Goal: Understand process/instructions: Learn how to perform a task or action

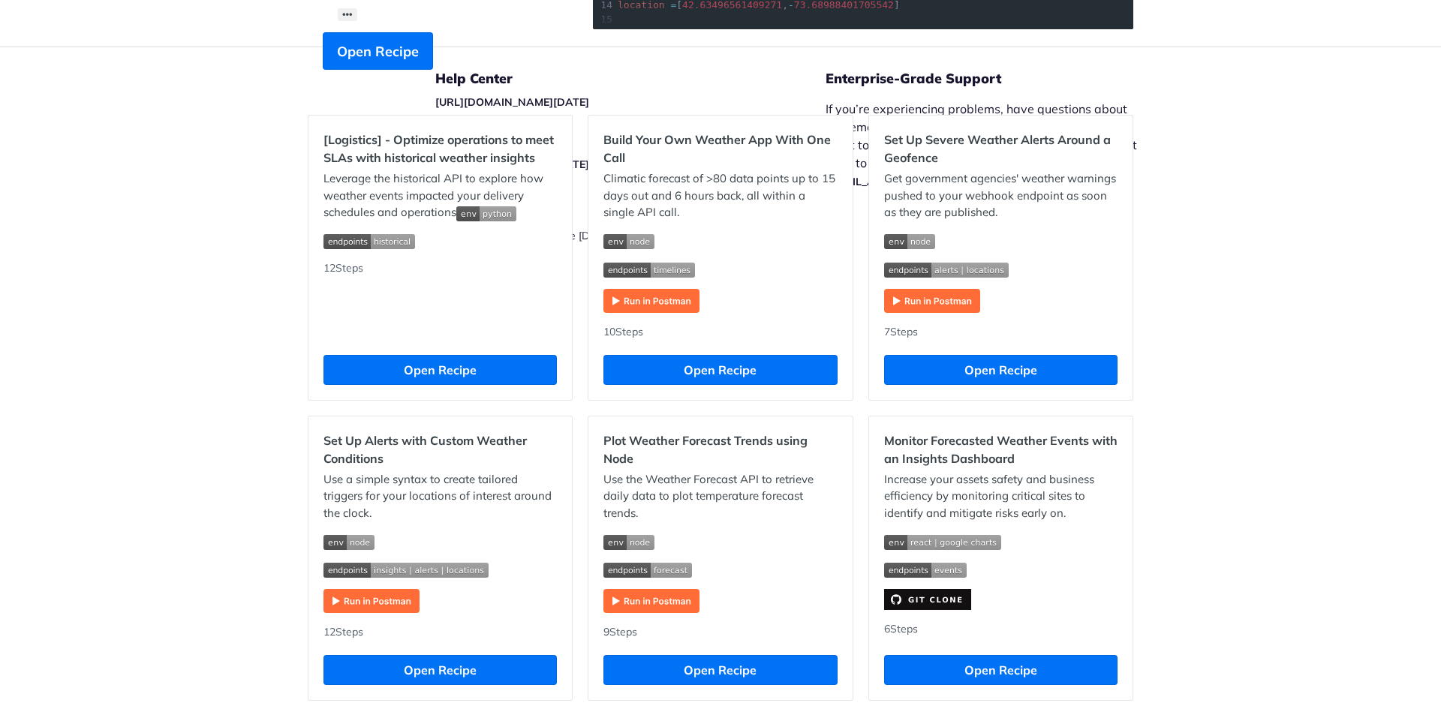
scroll to position [450, 0]
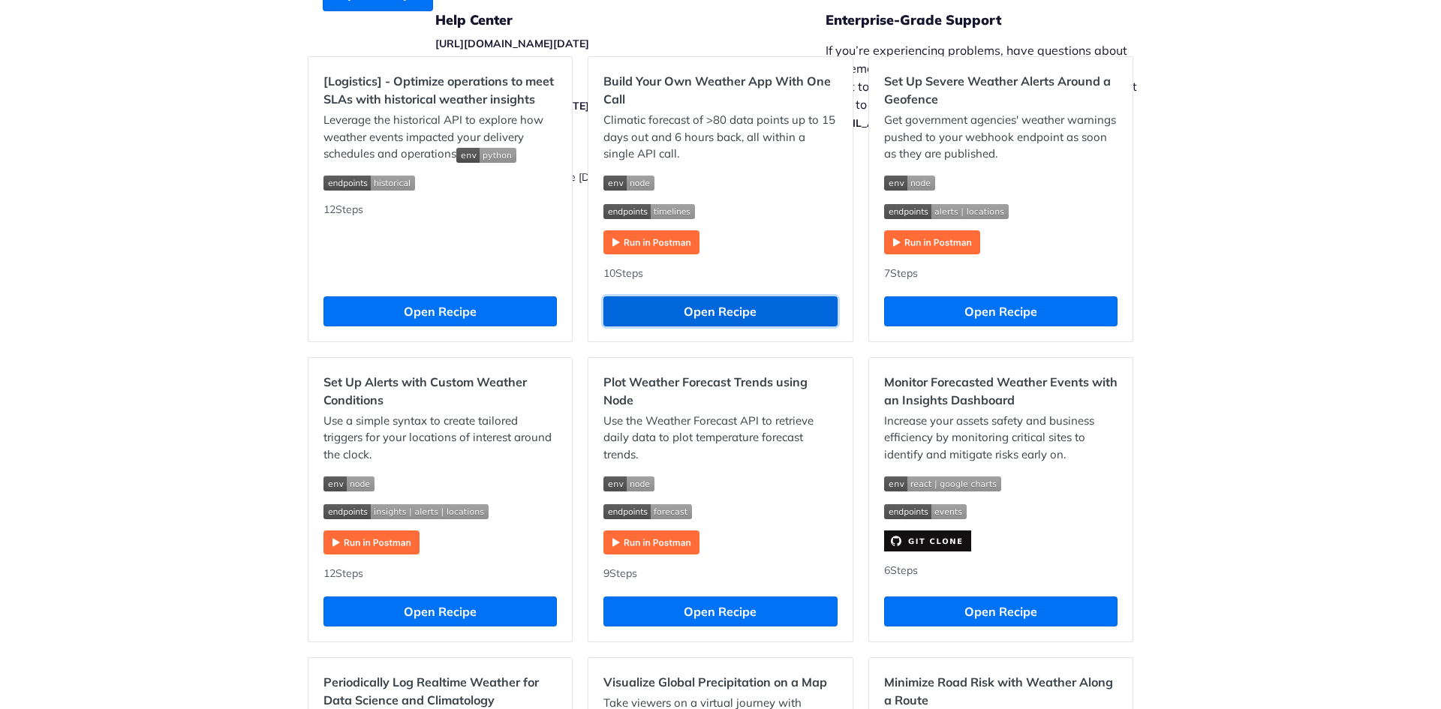
click at [717, 313] on button "Open Recipe" at bounding box center [720, 312] width 233 height 30
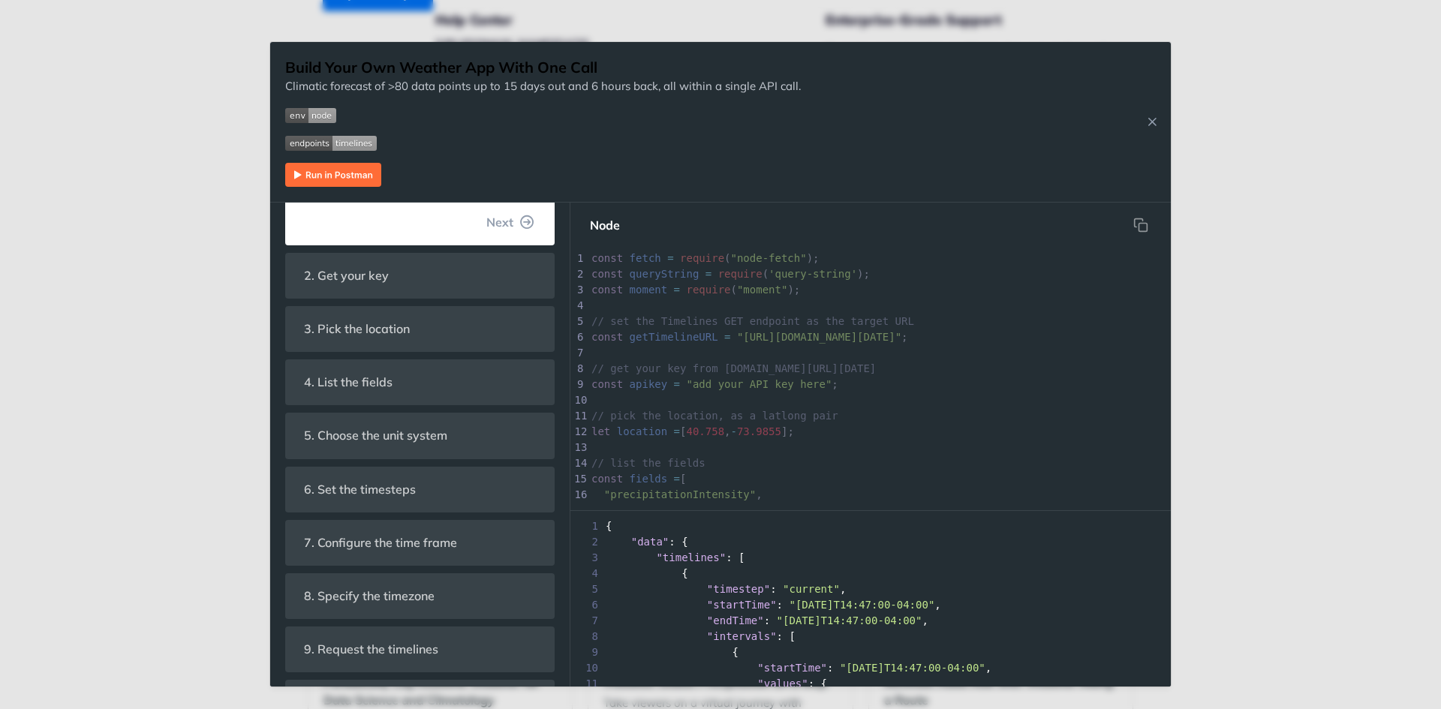
scroll to position [375, 0]
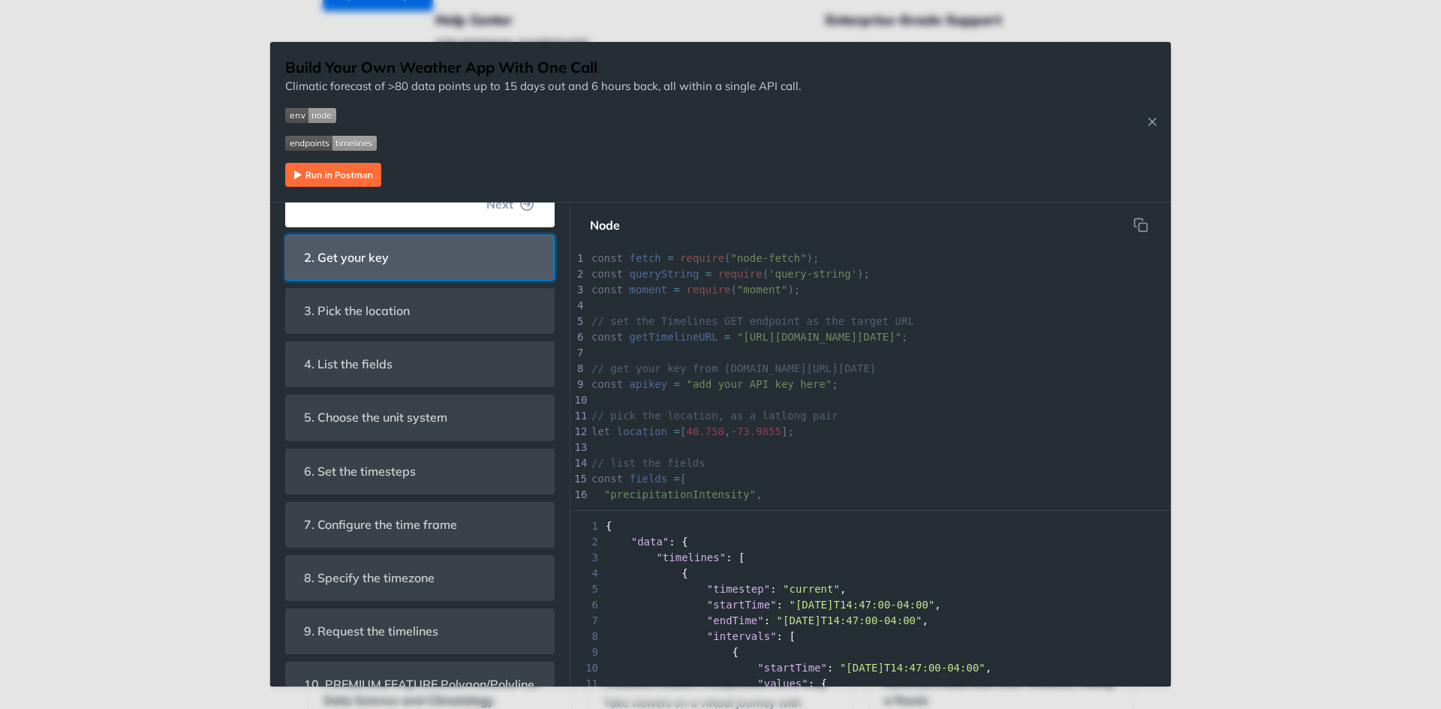
click at [366, 266] on span "2. Get your key" at bounding box center [347, 257] width 106 height 29
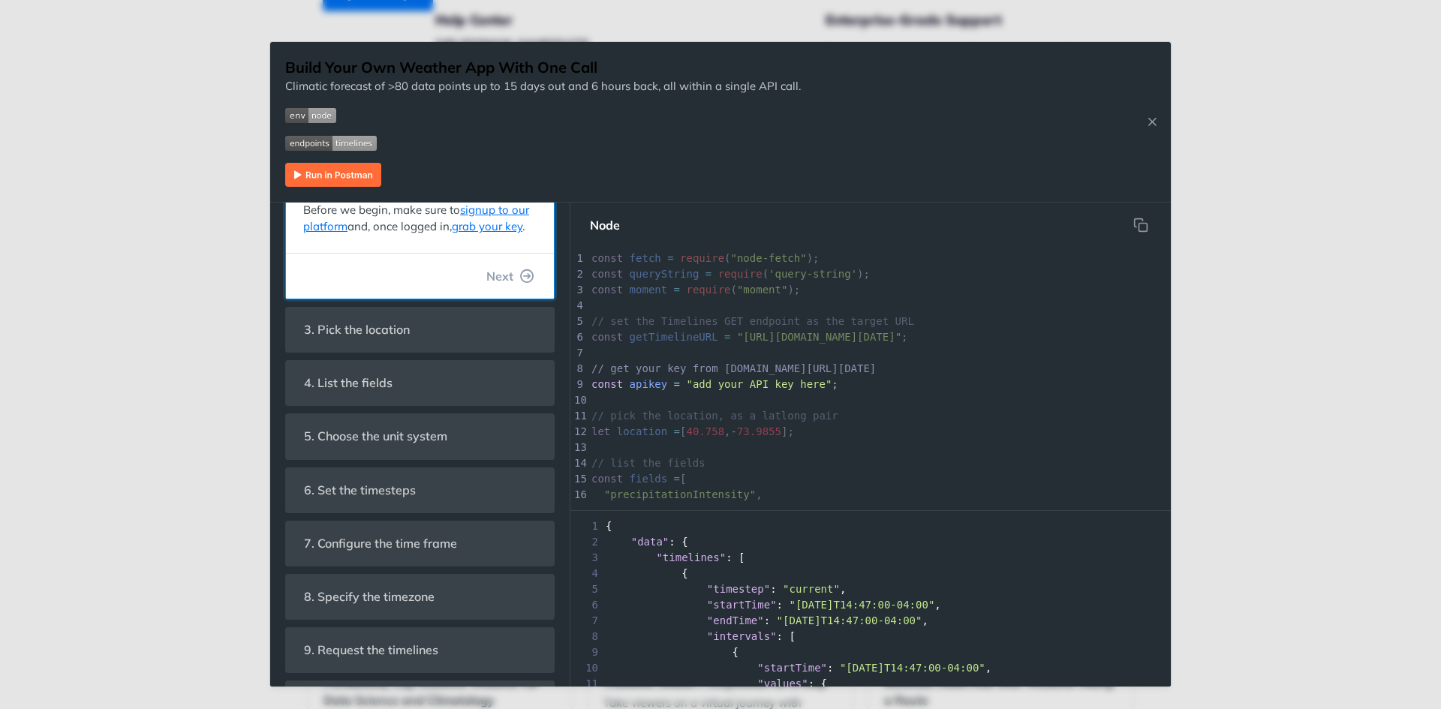
scroll to position [0, 0]
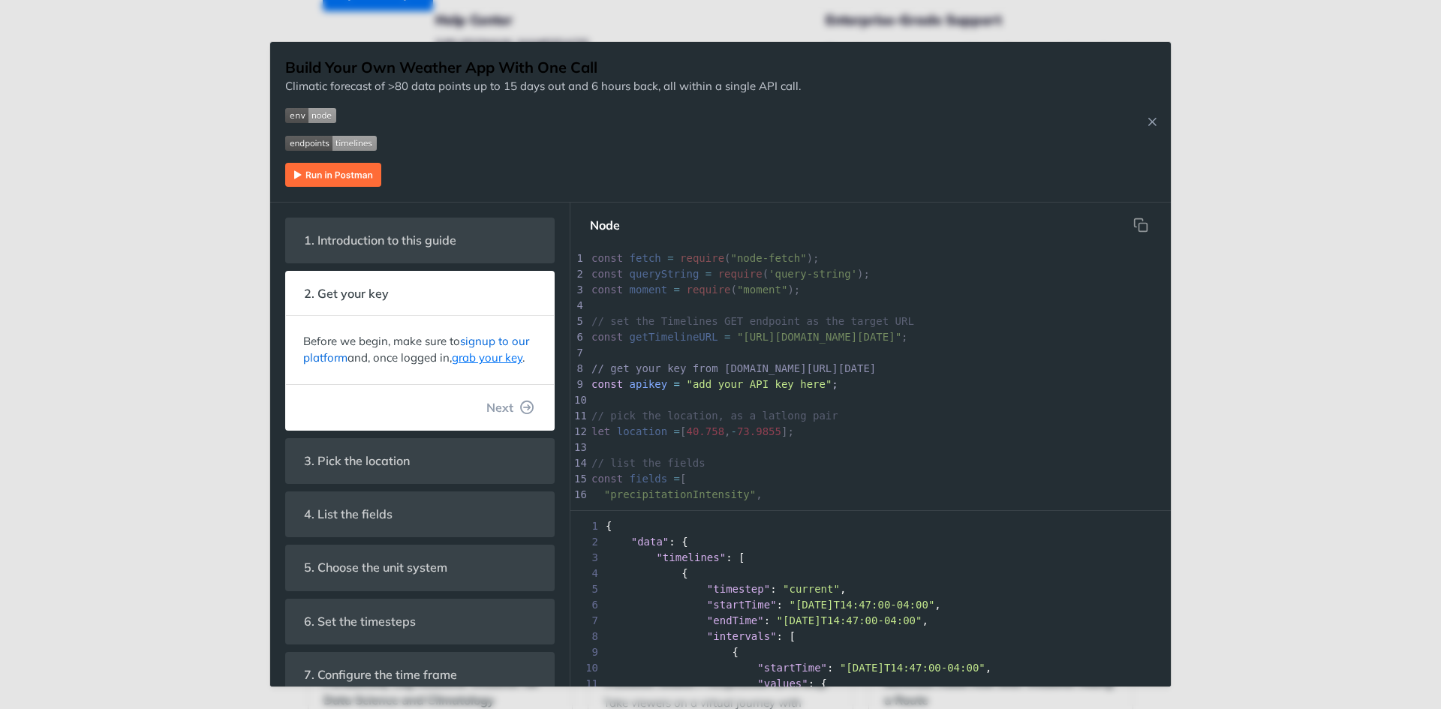
click at [489, 338] on link "signup to our platform" at bounding box center [416, 350] width 226 height 32
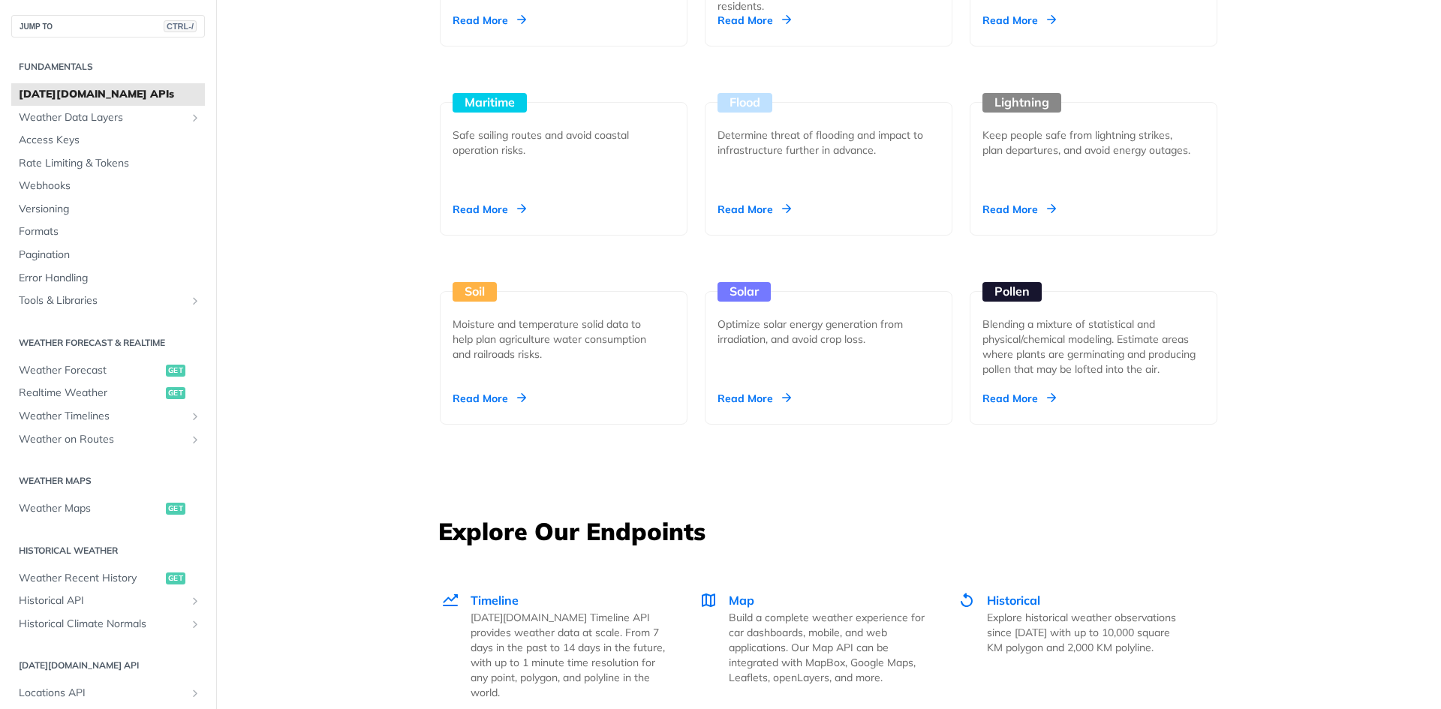
scroll to position [1952, 0]
